Goal: Find specific page/section: Find specific page/section

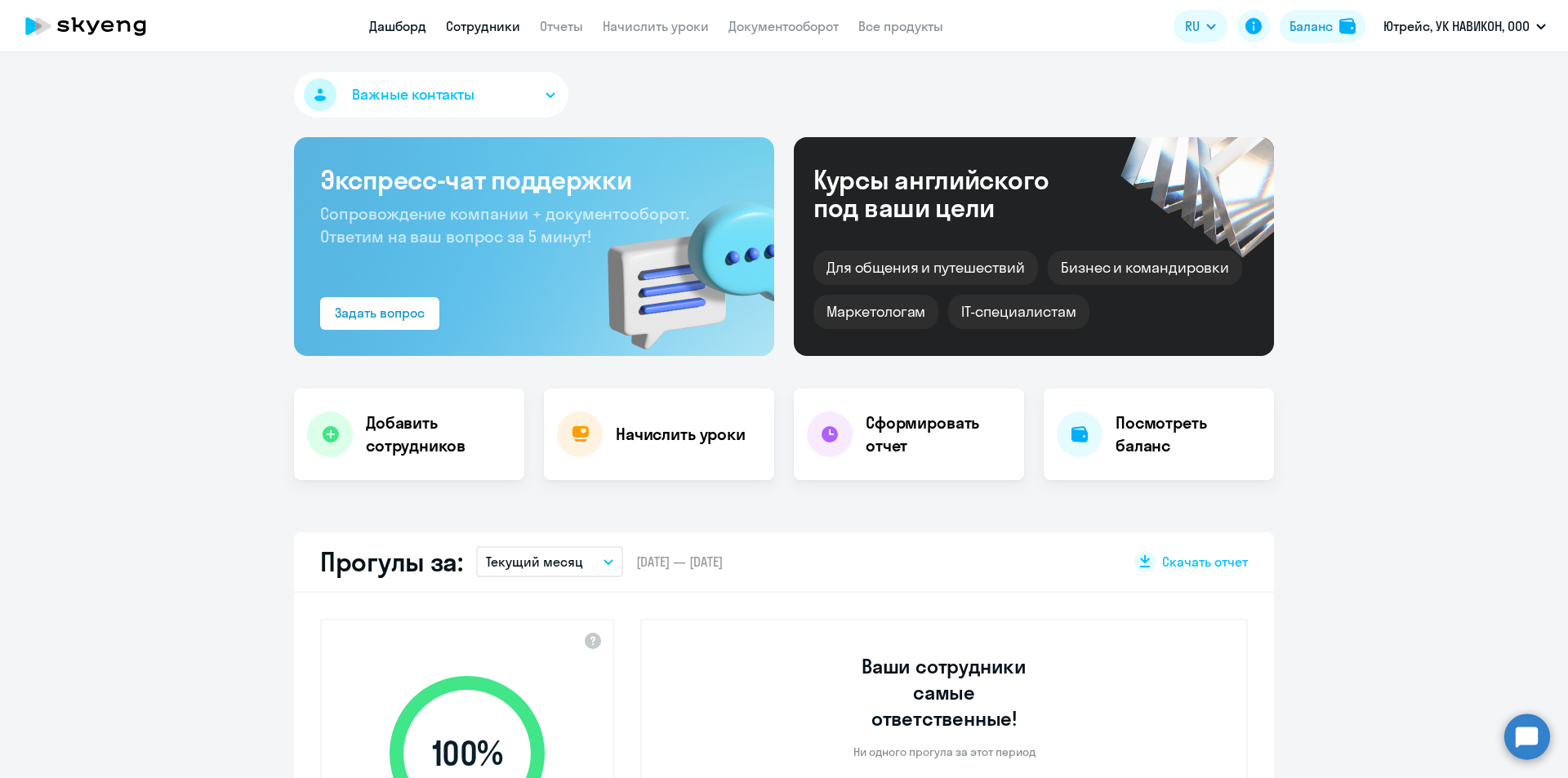
click at [474, 23] on link "Сотрудники" at bounding box center [483, 26] width 75 height 16
select select "30"
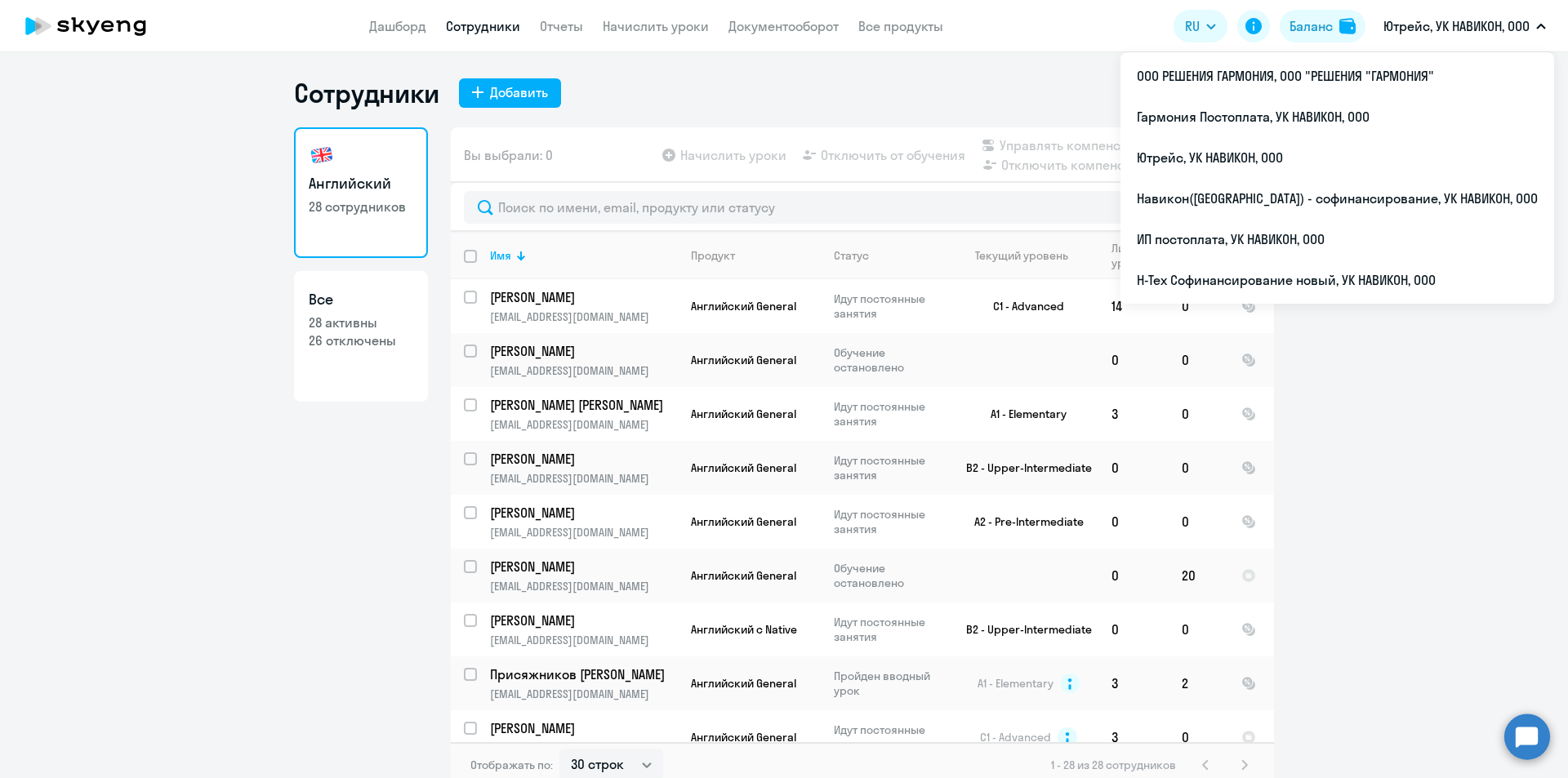
click at [1471, 20] on p "Ютрейс, УК НАВИКОН, ООО" at bounding box center [1456, 26] width 146 height 20
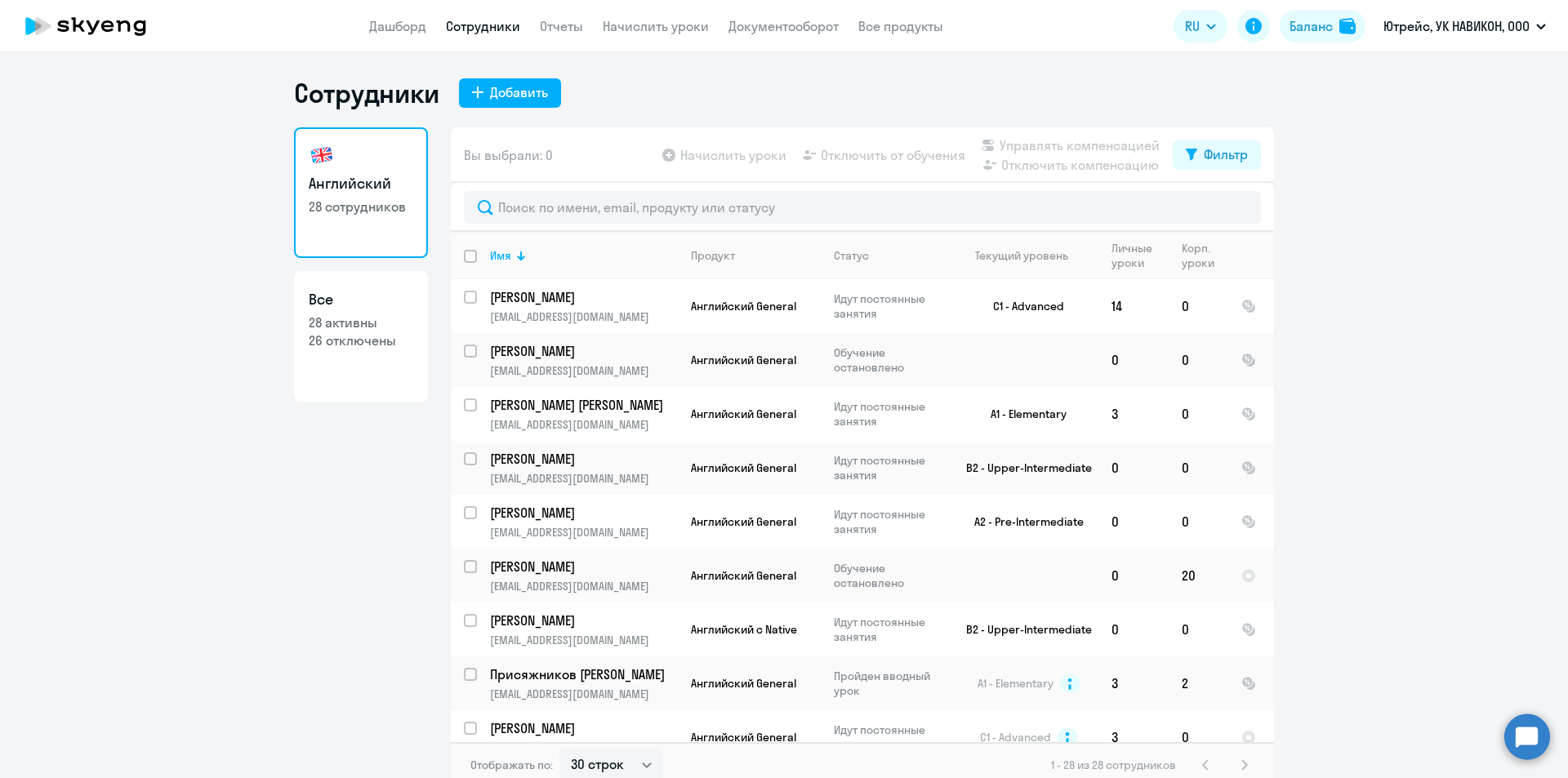
click at [1471, 20] on p "Ютрейс, УК НАВИКОН, ООО" at bounding box center [1456, 26] width 146 height 20
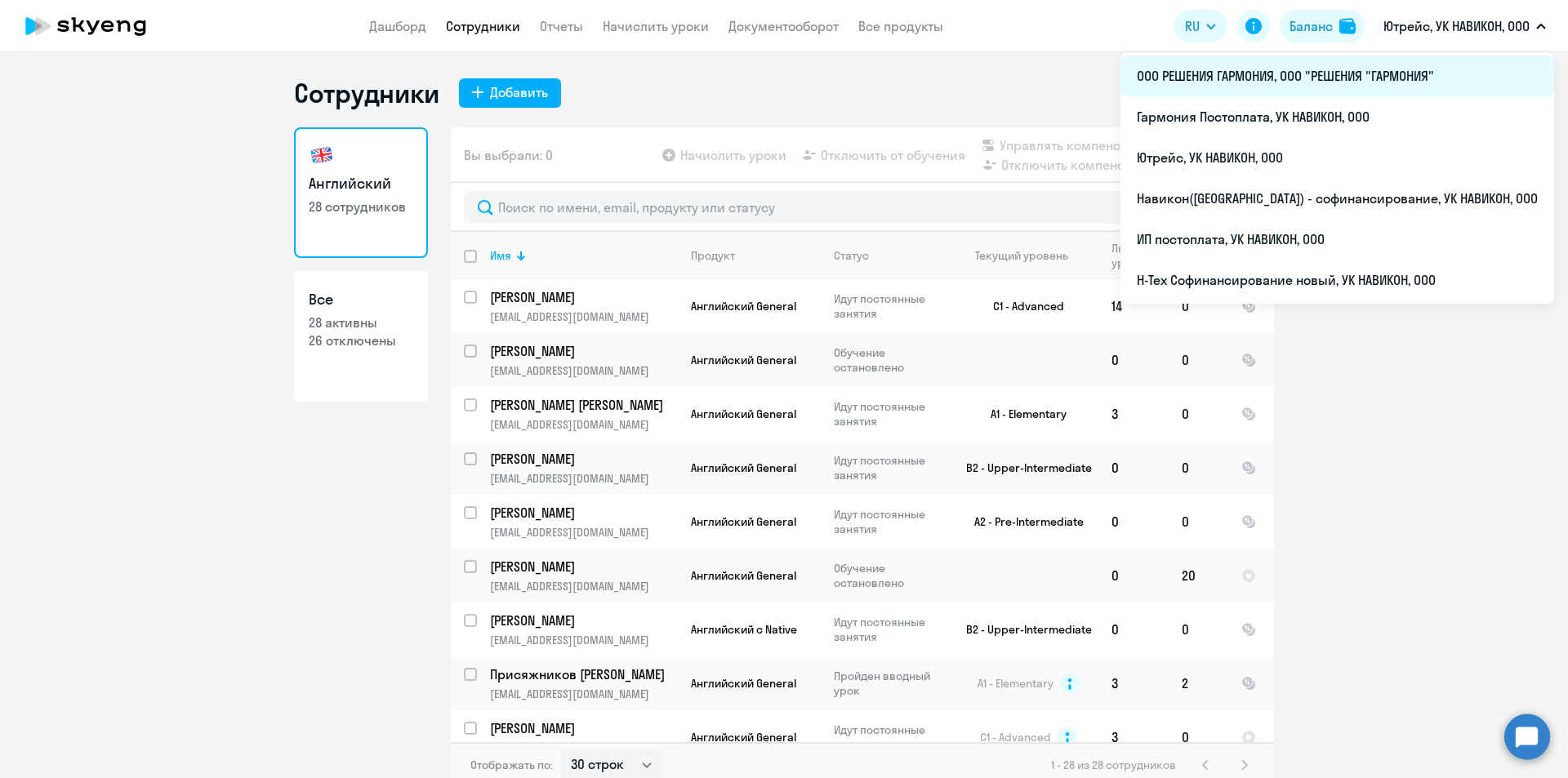
click at [1329, 77] on li "ООО РЕШЕНИЯ ГАРМОНИЯ, ООО "РЕШЕНИЯ "ГАРМОНИЯ"" at bounding box center [1337, 76] width 433 height 41
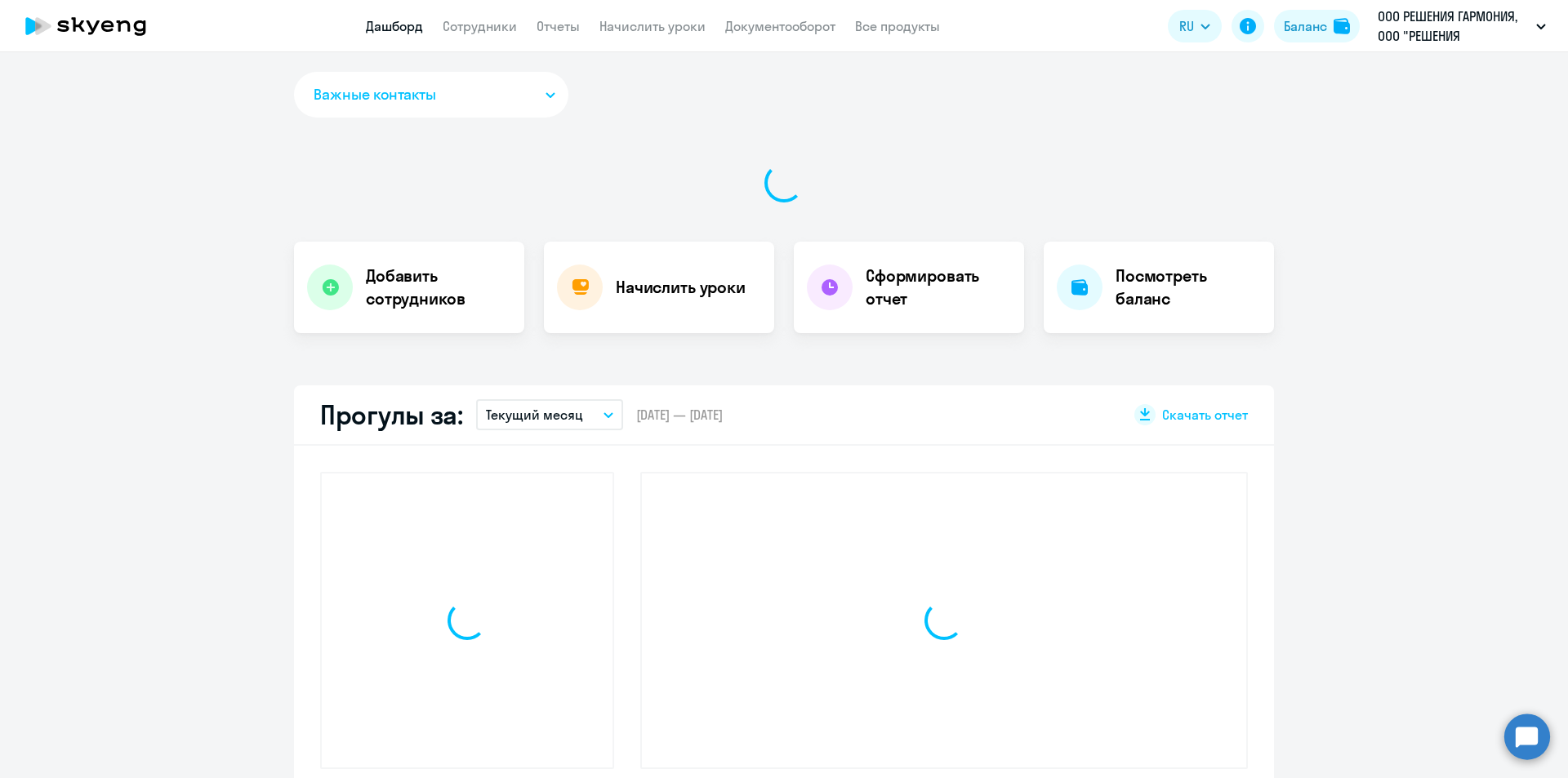
select select "30"
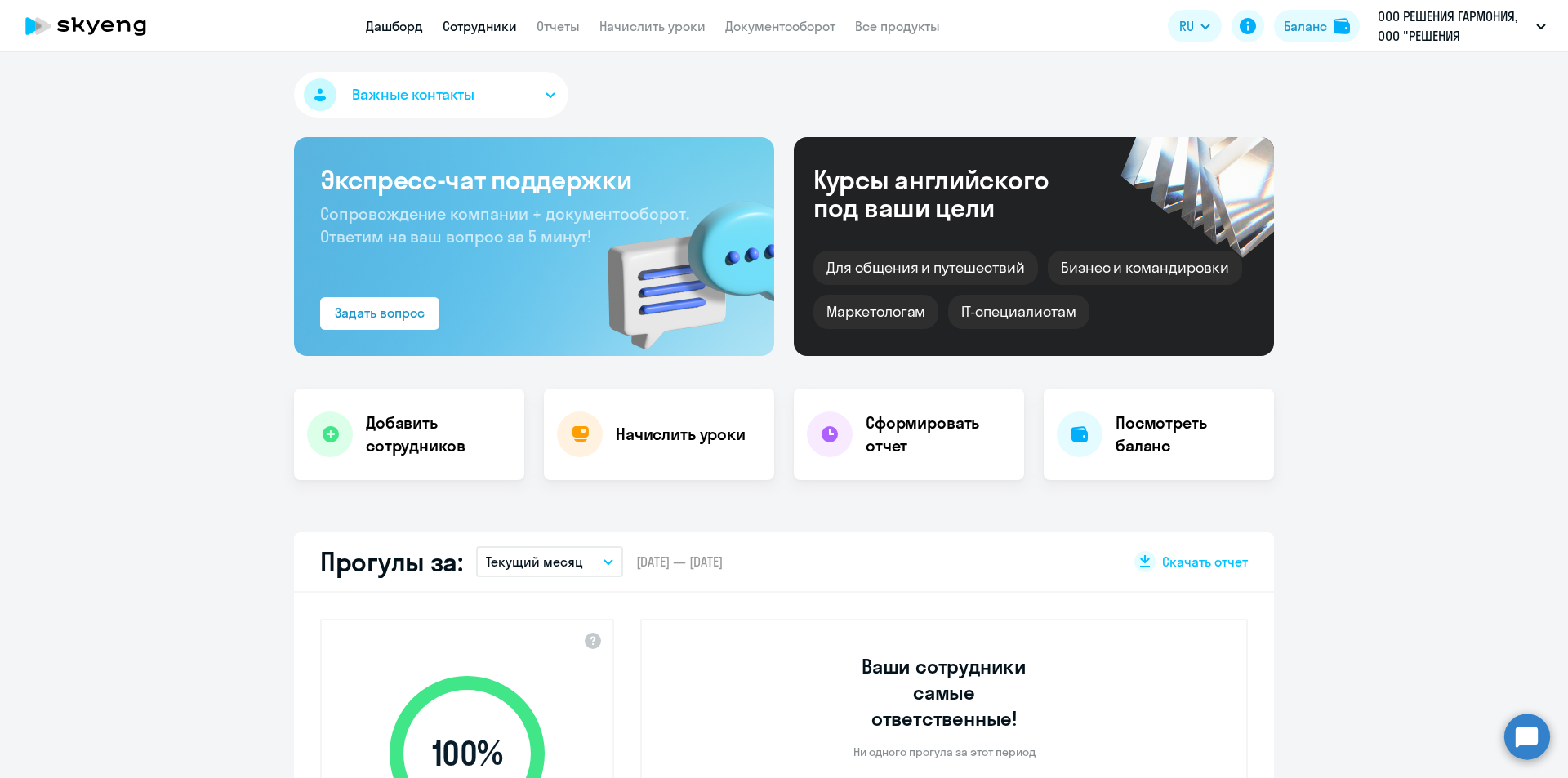
click at [478, 33] on link "Сотрудники" at bounding box center [480, 26] width 75 height 16
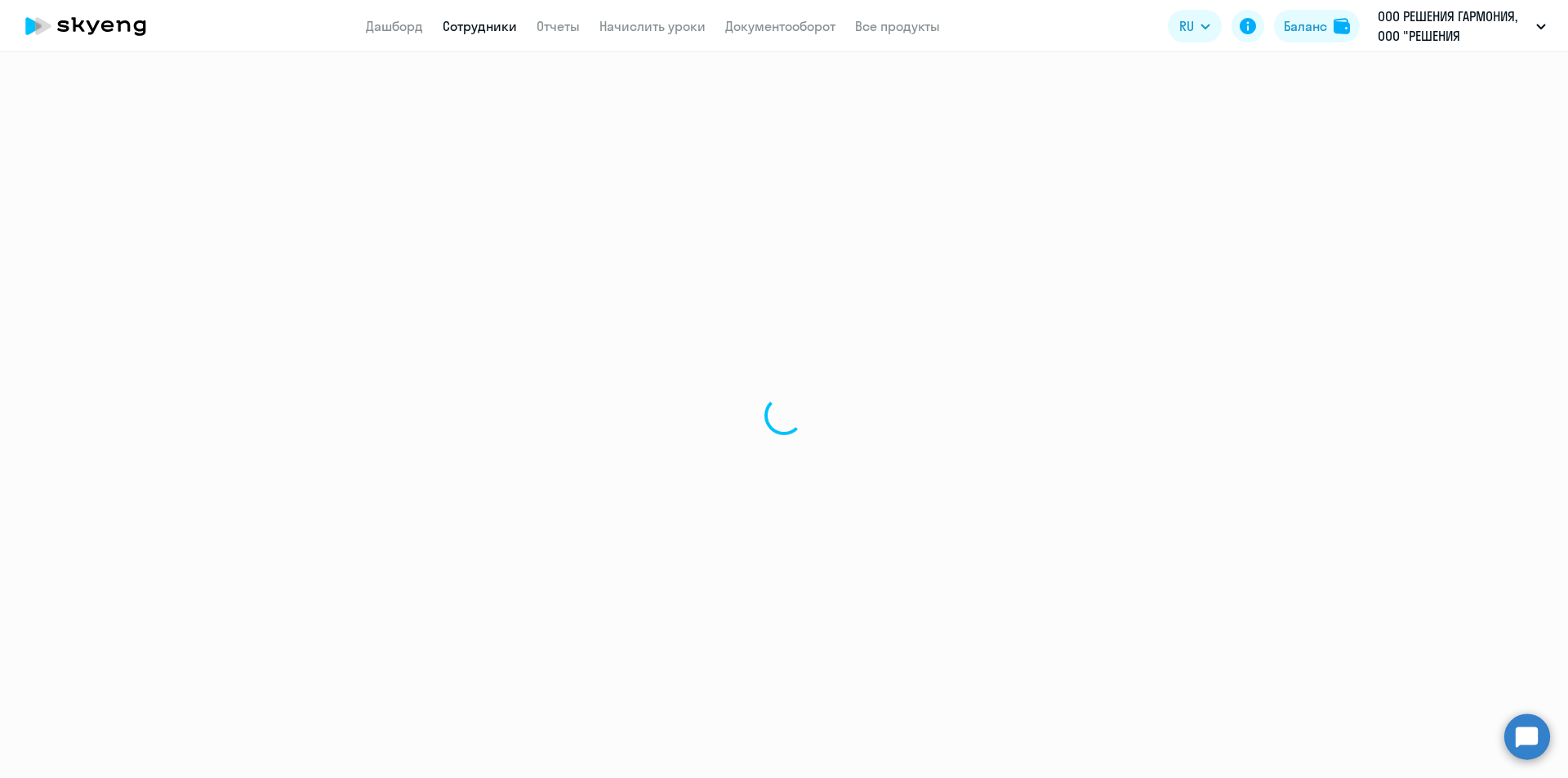
select select "30"
